Goal: Task Accomplishment & Management: Manage account settings

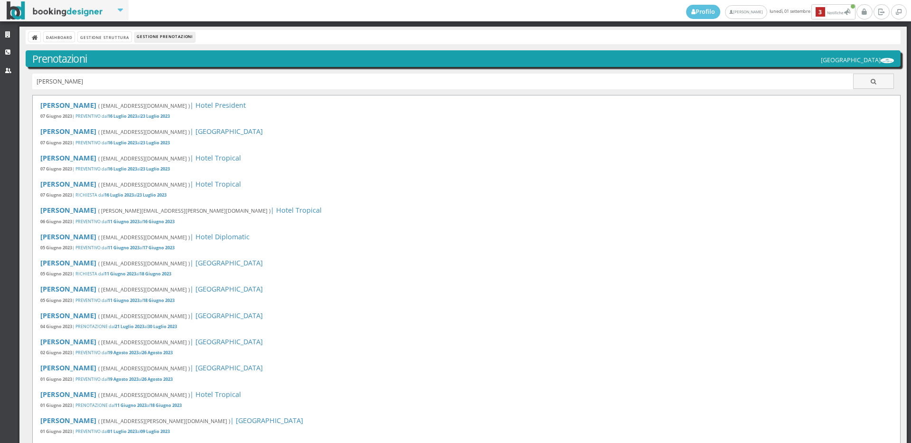
type input "lorenz"
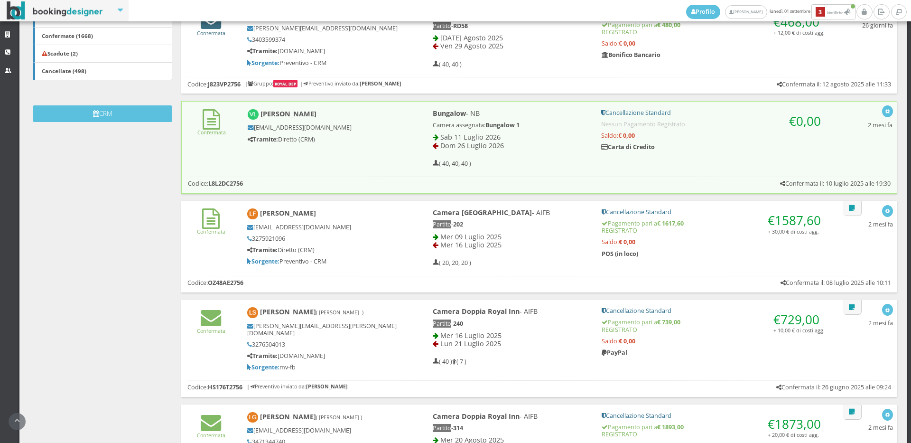
scroll to position [53, 0]
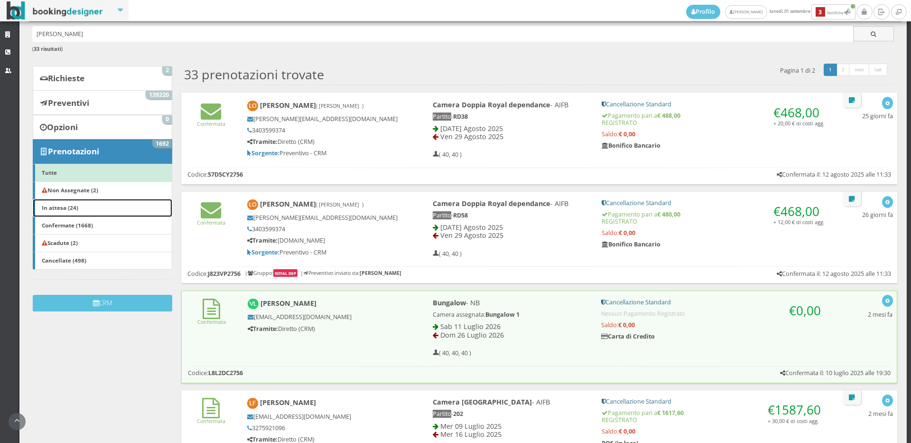
click at [87, 205] on link "In attesa (24)" at bounding box center [102, 208] width 139 height 18
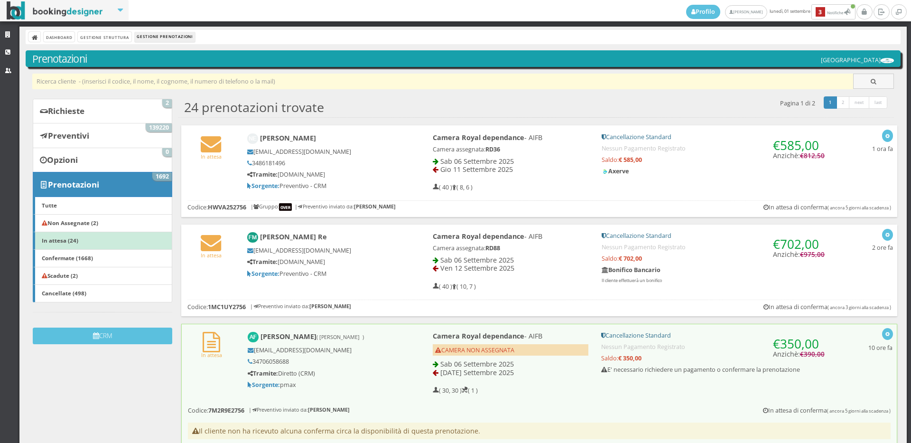
click at [168, 79] on input "text" at bounding box center [442, 82] width 821 height 16
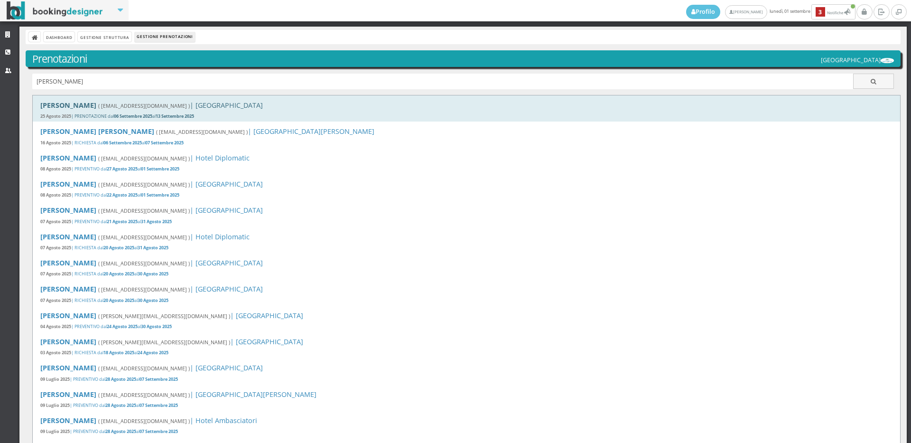
type input "melfi"
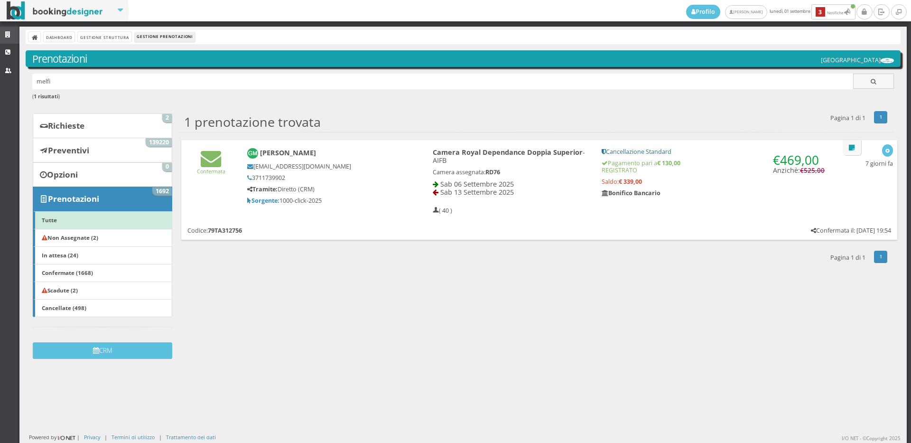
click at [0, 34] on link "Strutture" at bounding box center [9, 35] width 19 height 17
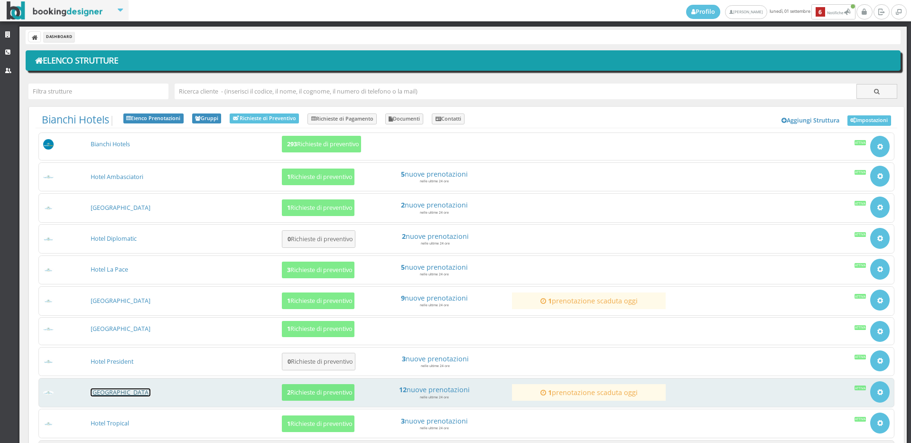
click at [102, 396] on link "[GEOGRAPHIC_DATA]" at bounding box center [121, 392] width 60 height 8
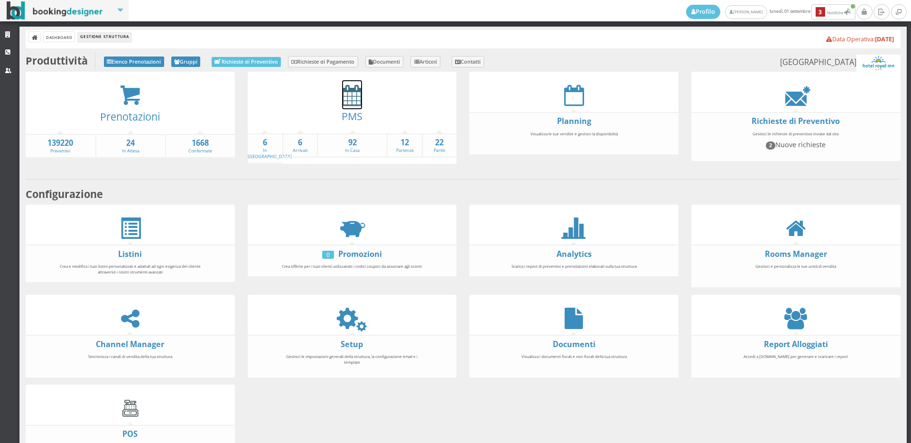
click at [344, 91] on icon at bounding box center [352, 94] width 20 height 21
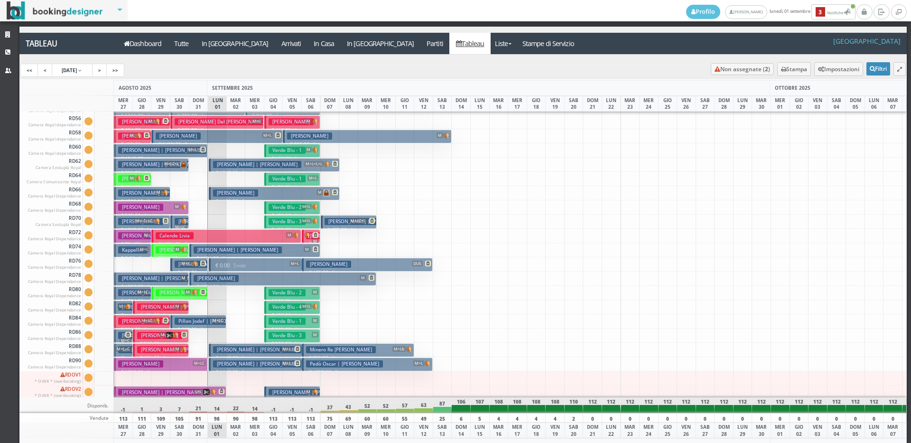
scroll to position [1376, 0]
